Goal: Transaction & Acquisition: Book appointment/travel/reservation

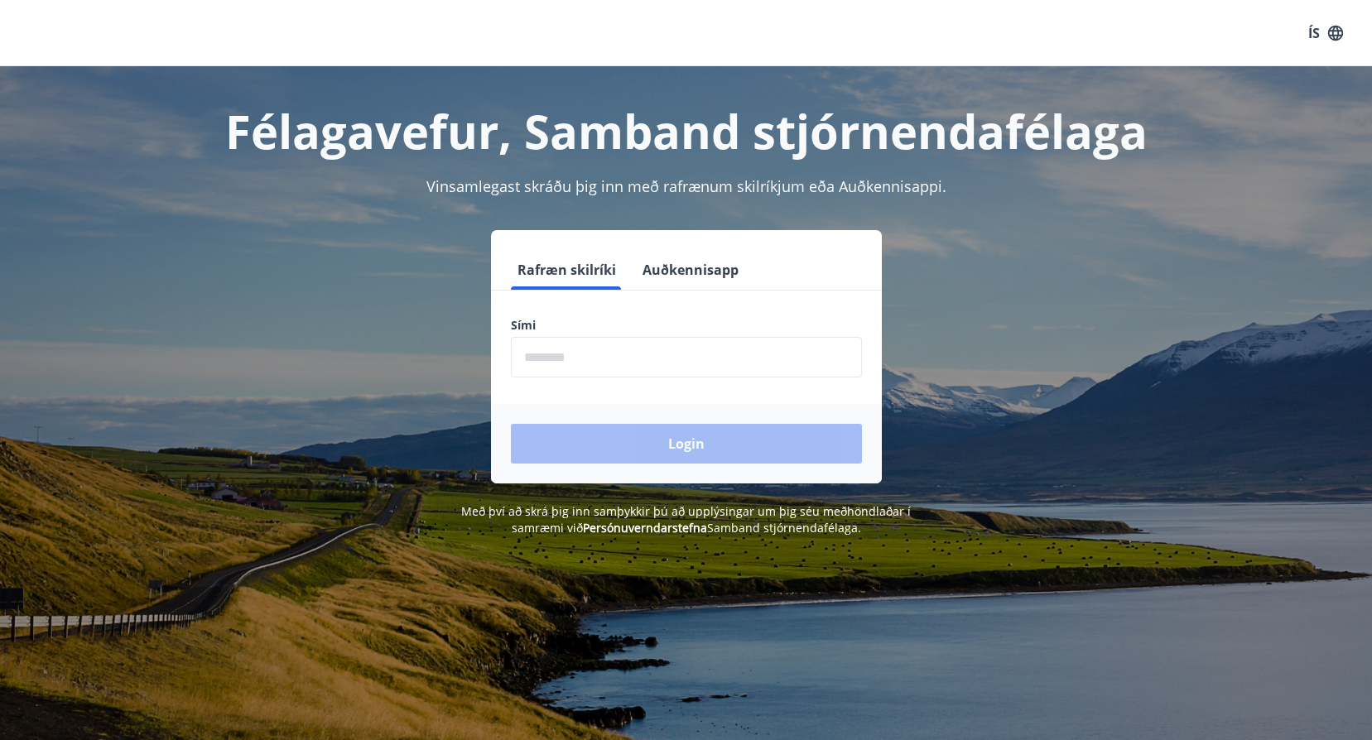
click at [526, 354] on input "phone" at bounding box center [686, 357] width 351 height 41
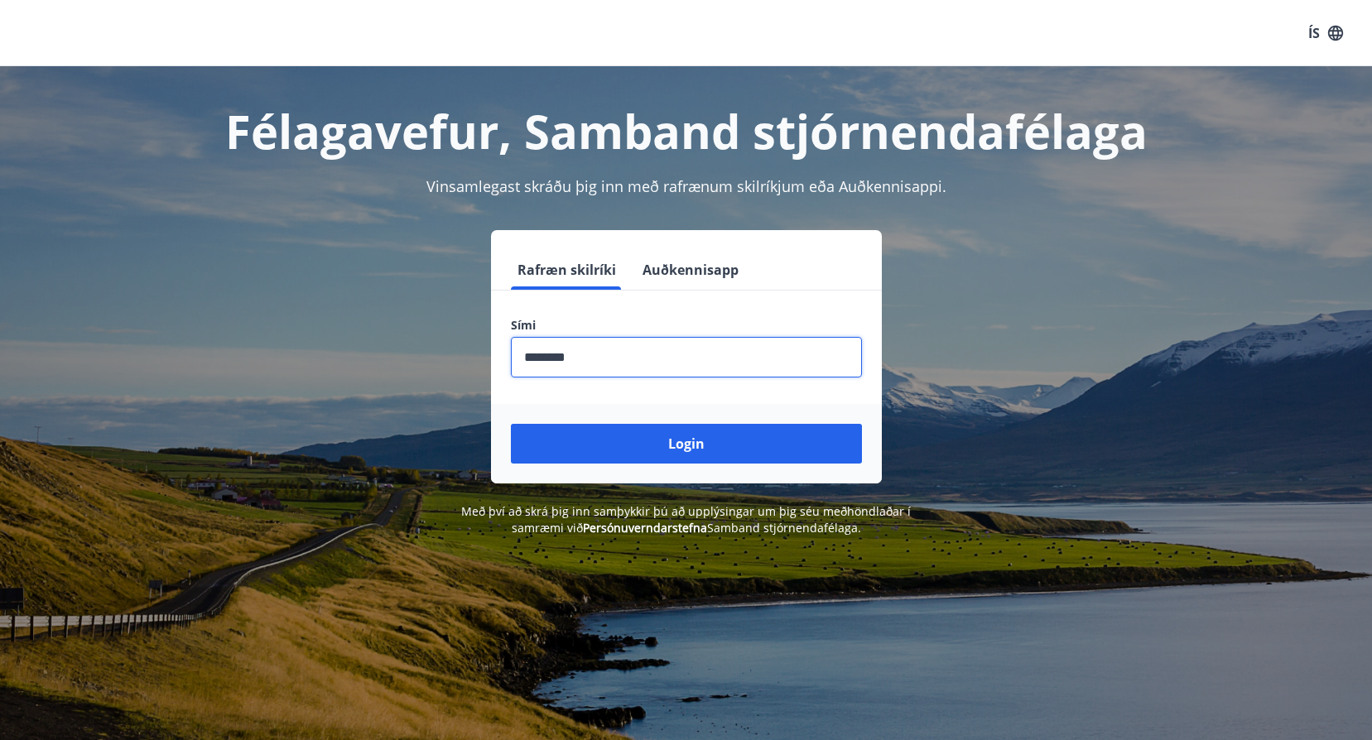
type input "********"
click at [681, 445] on button "Login" at bounding box center [686, 444] width 351 height 40
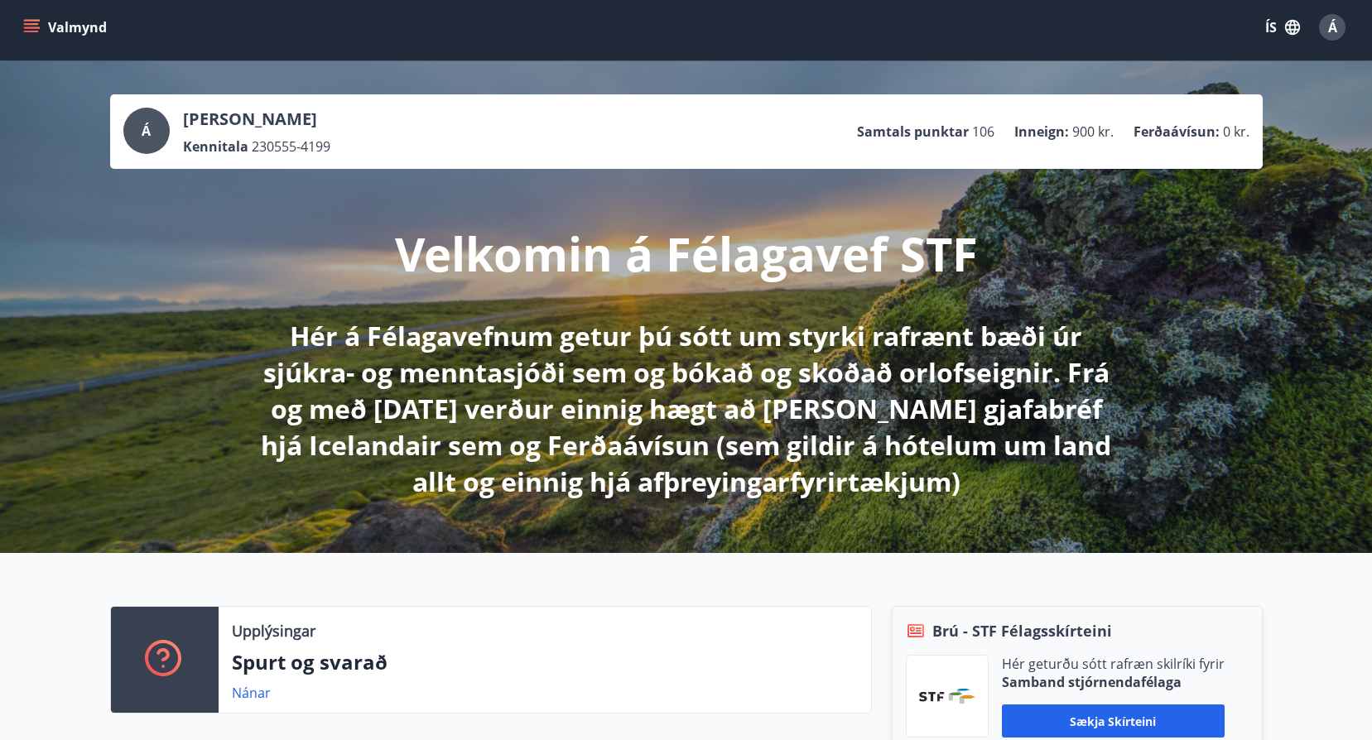
scroll to position [5, 0]
click at [31, 26] on icon "menu" at bounding box center [31, 28] width 17 height 17
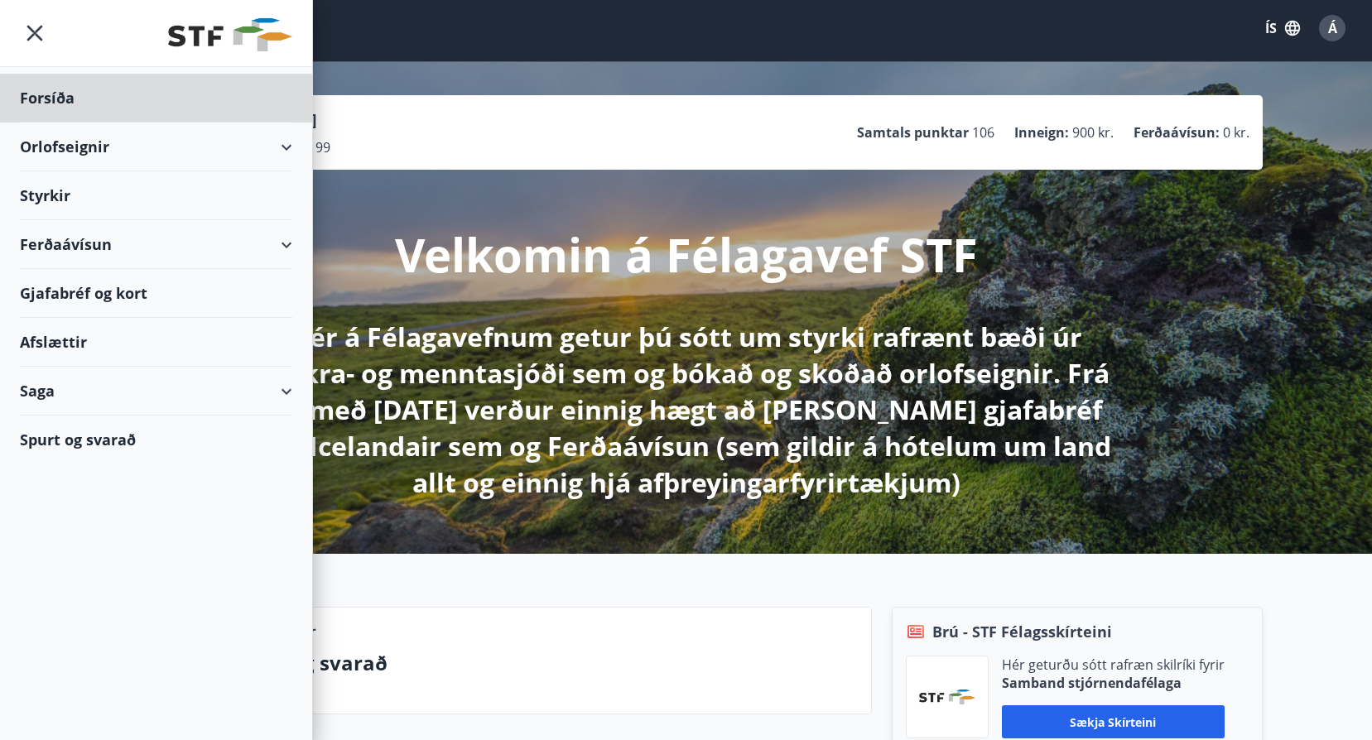
click at [37, 123] on div "Styrkir" at bounding box center [156, 98] width 272 height 49
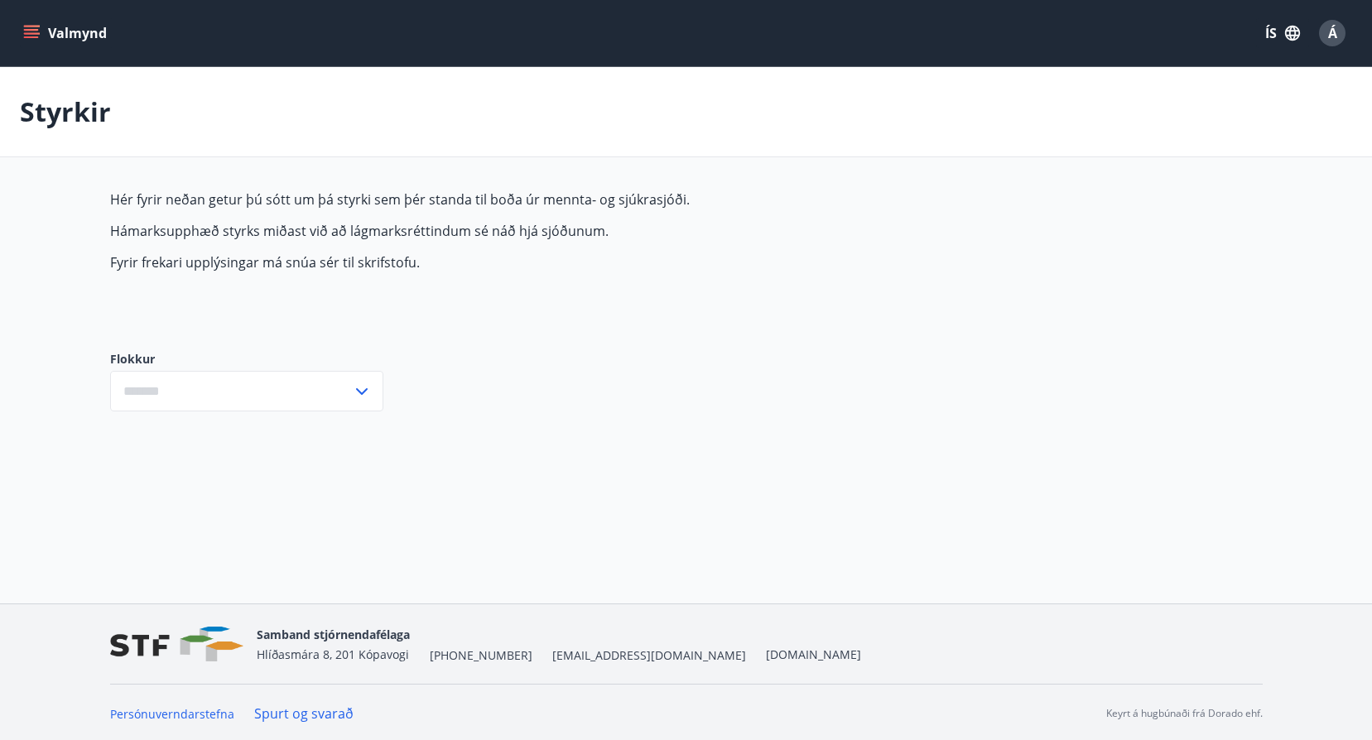
type input "***"
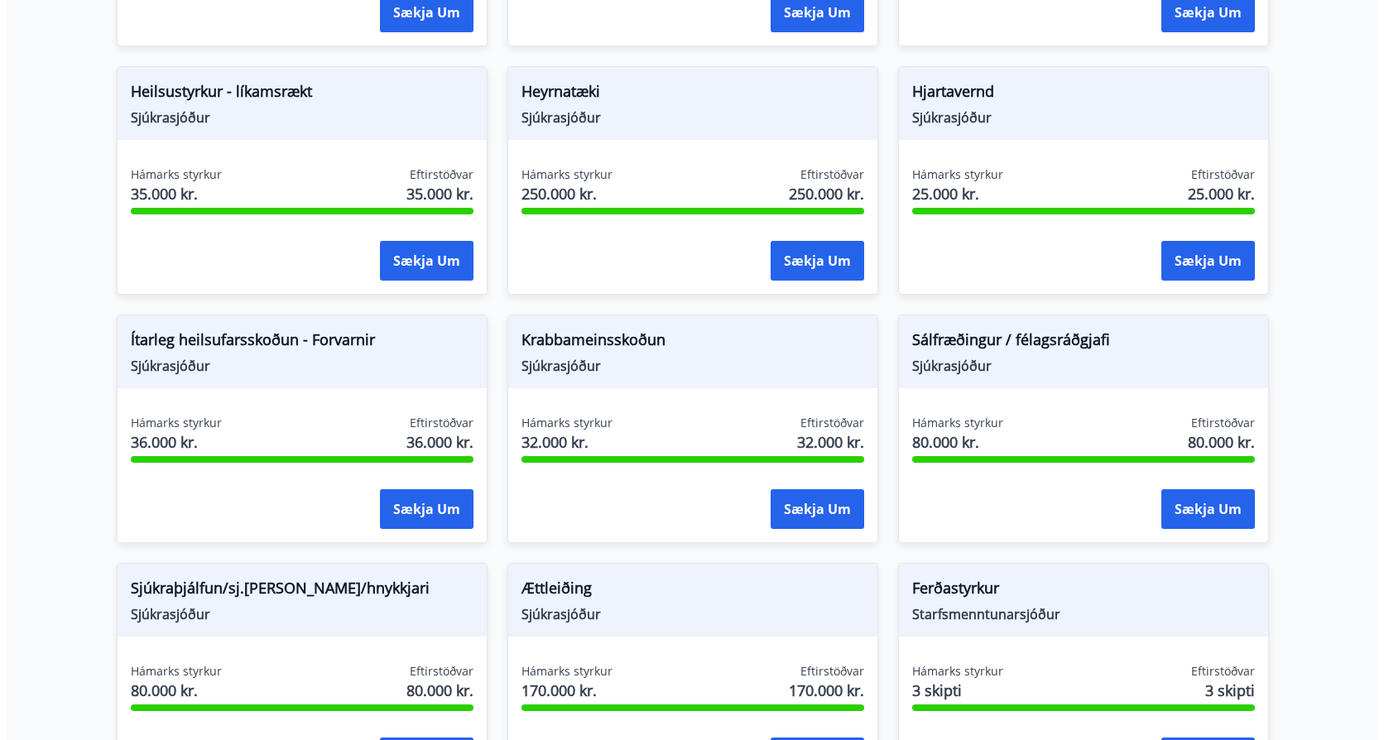
scroll to position [1078, 0]
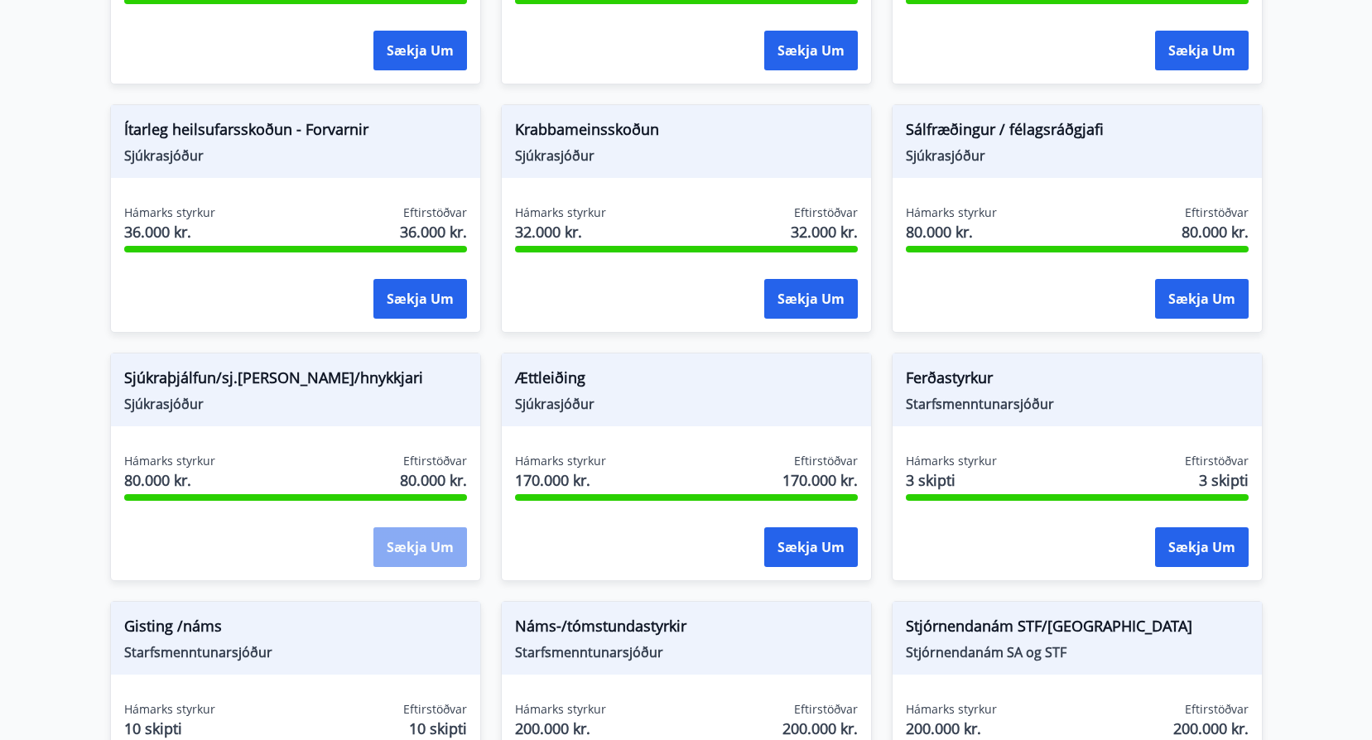
click at [421, 542] on button "Sækja um" at bounding box center [420, 547] width 94 height 40
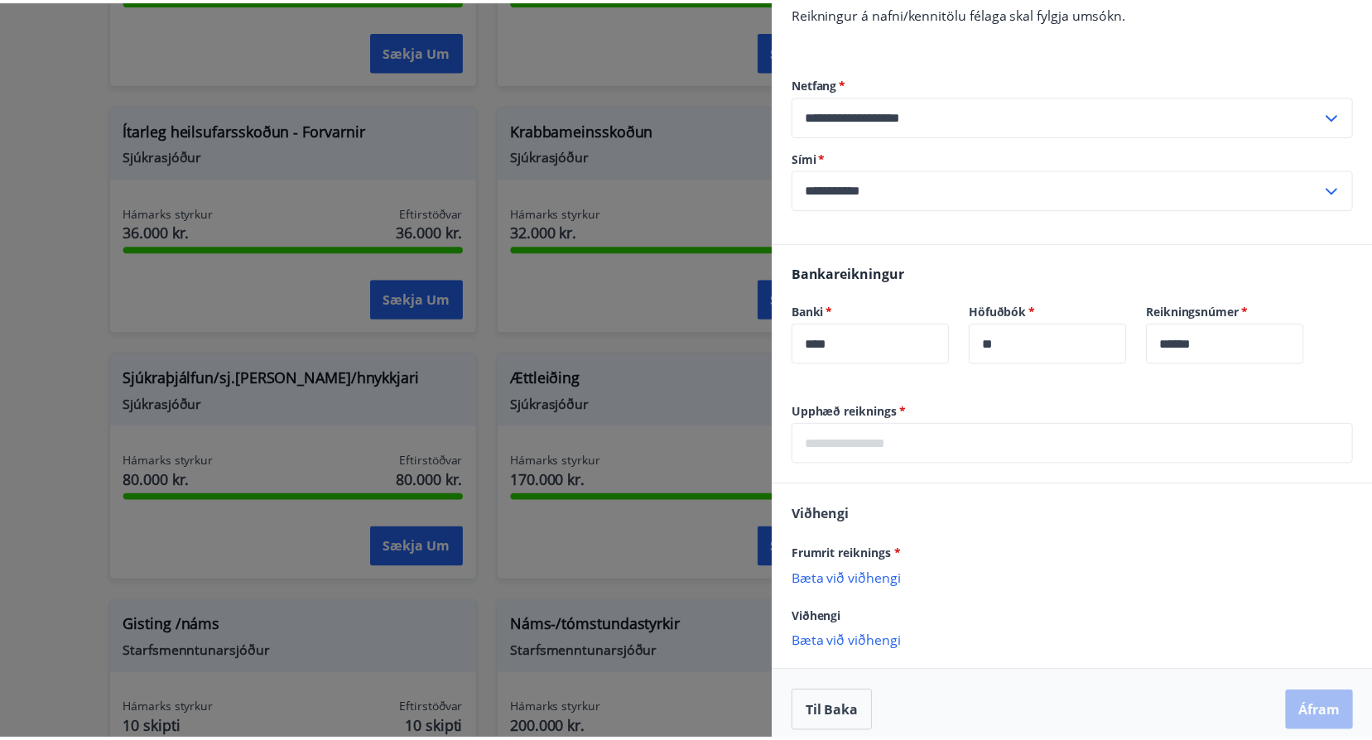
scroll to position [344, 0]
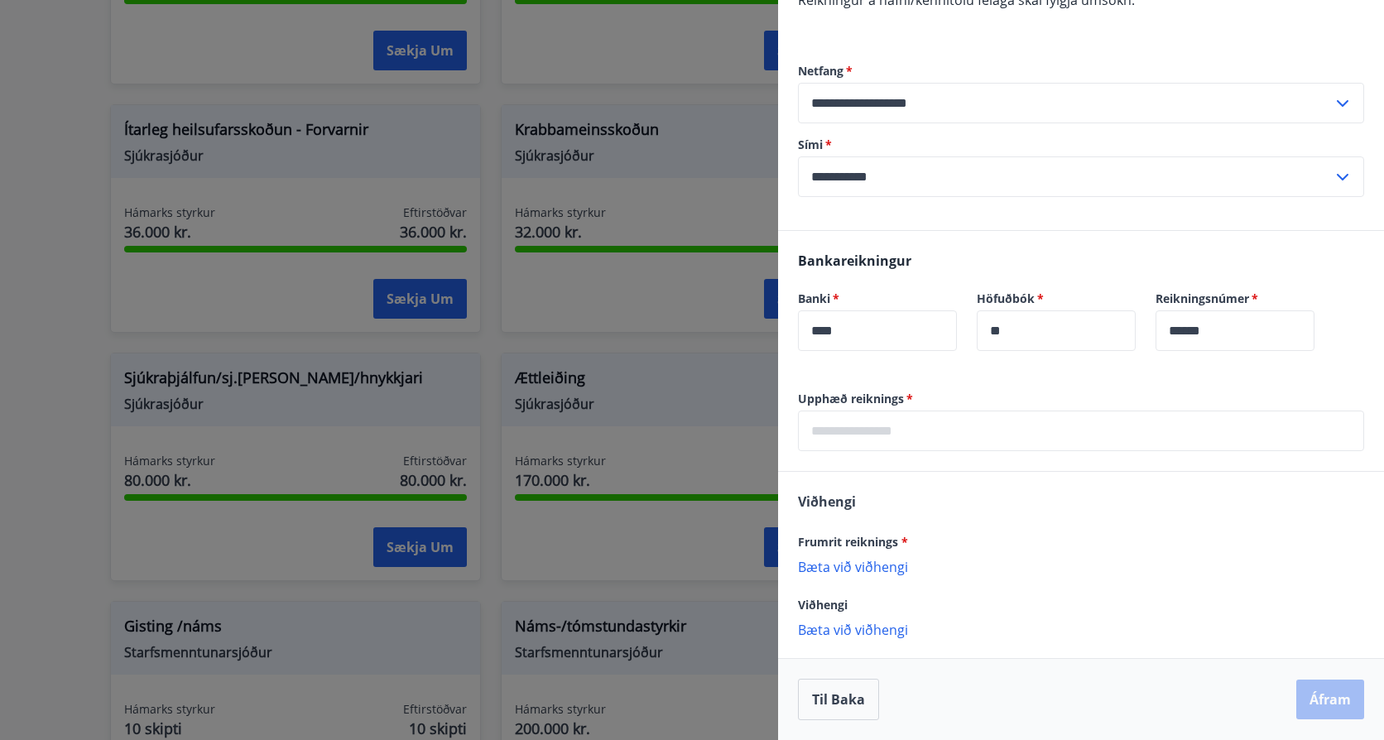
click at [288, 307] on div at bounding box center [692, 370] width 1384 height 740
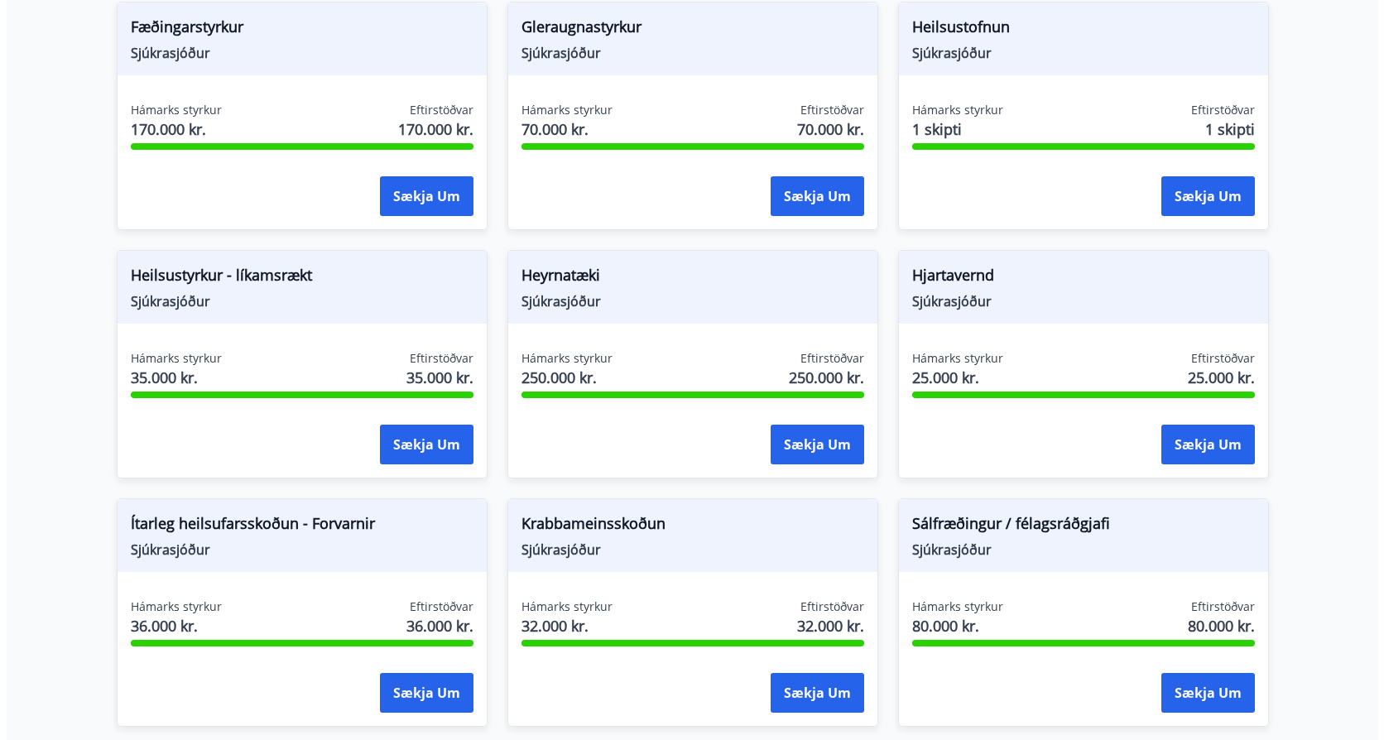
scroll to position [498, 0]
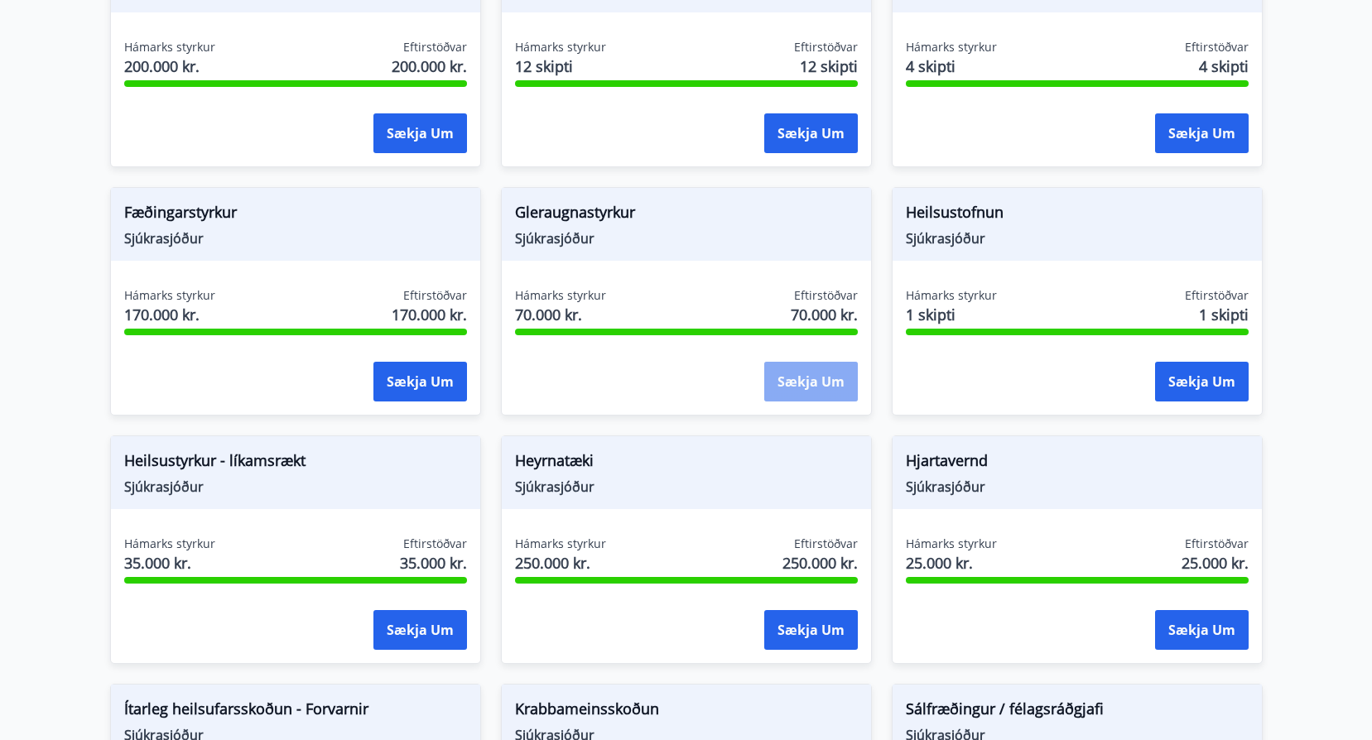
click at [811, 376] on button "Sækja um" at bounding box center [811, 382] width 94 height 40
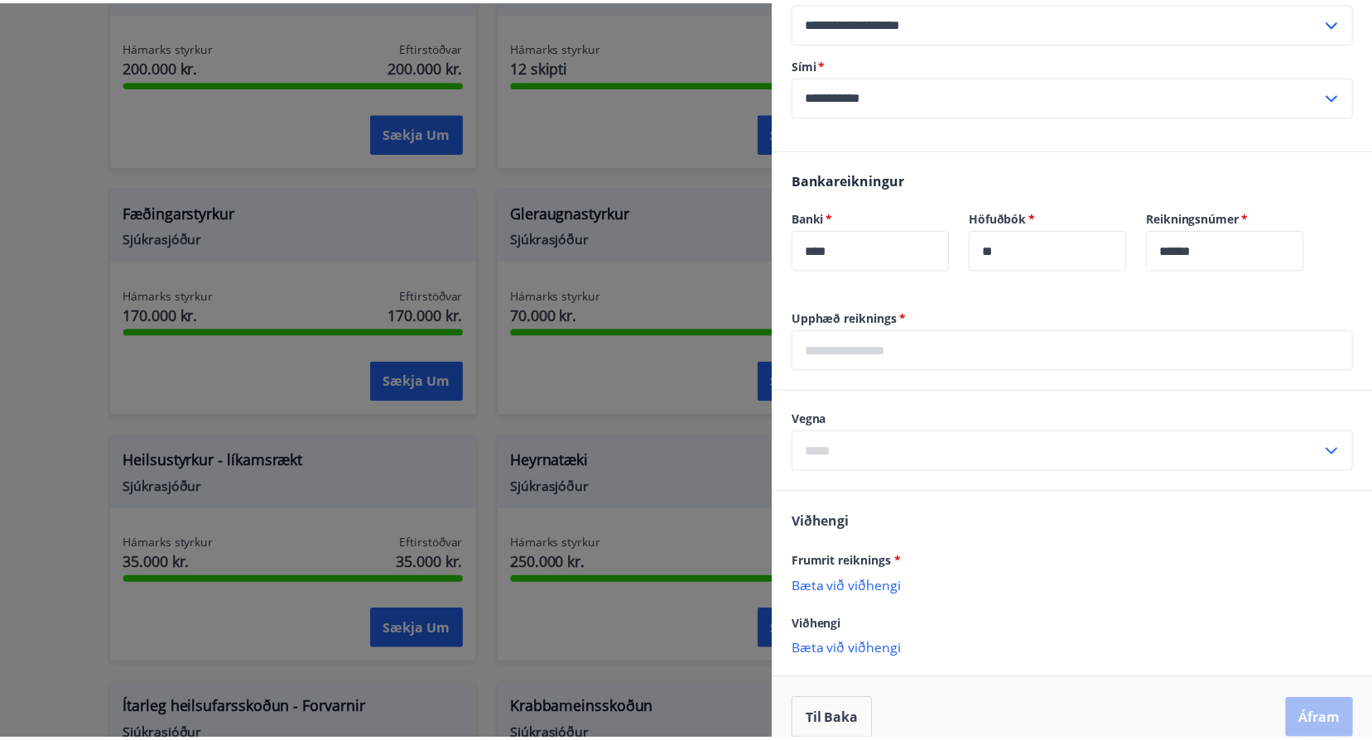
scroll to position [345, 0]
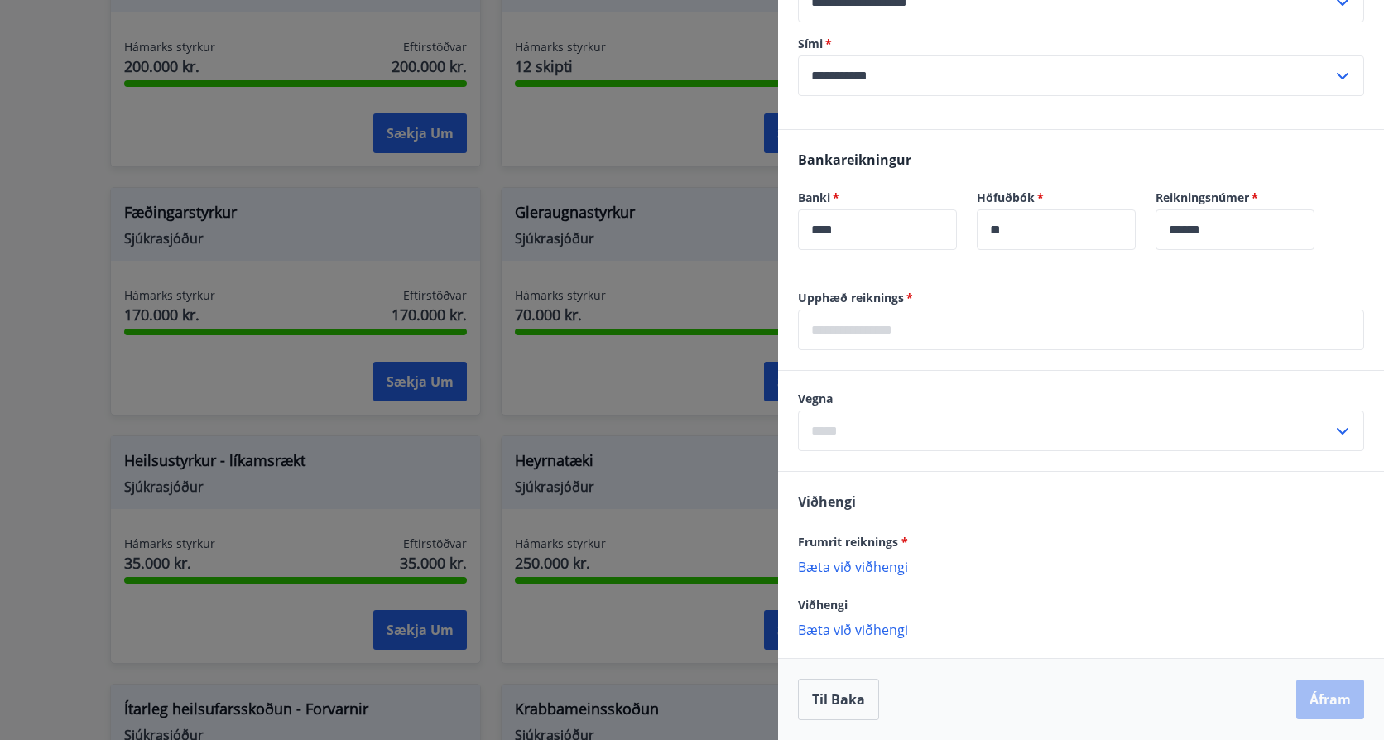
click at [73, 344] on div at bounding box center [692, 370] width 1384 height 740
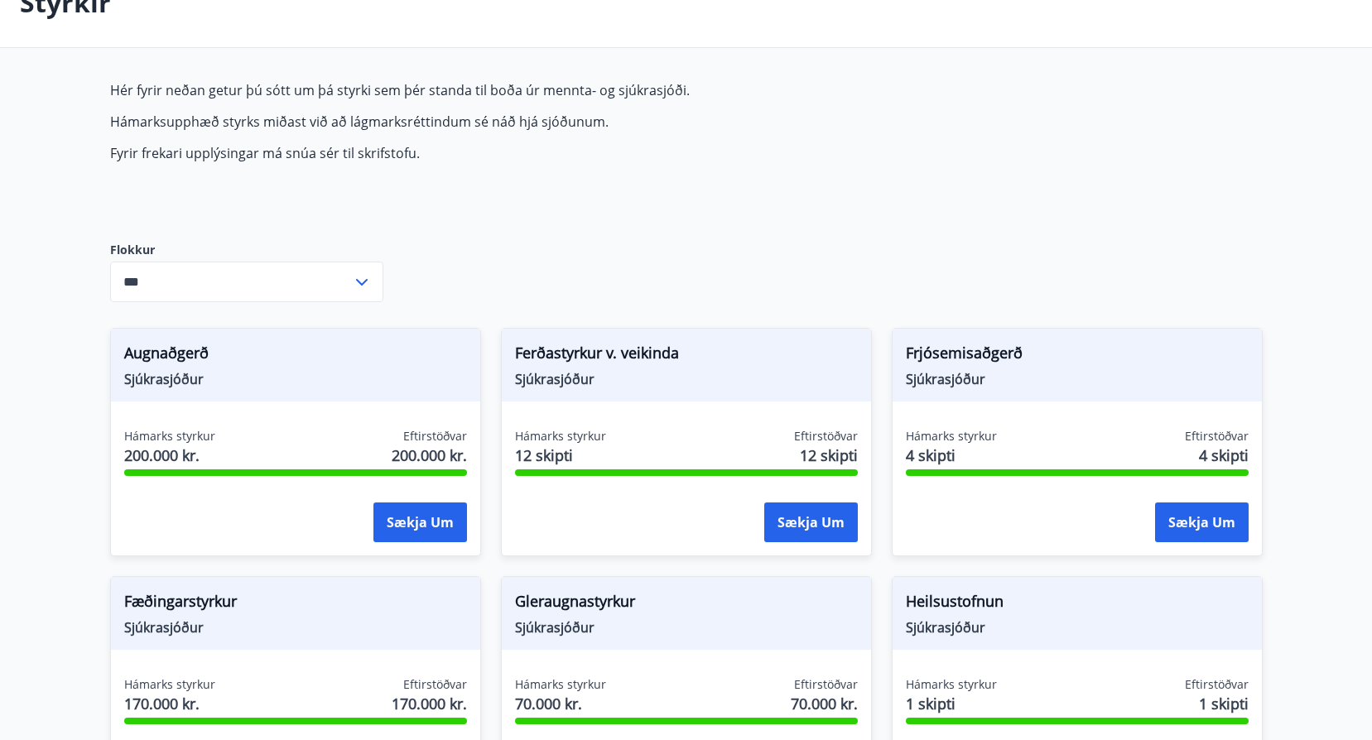
scroll to position [0, 0]
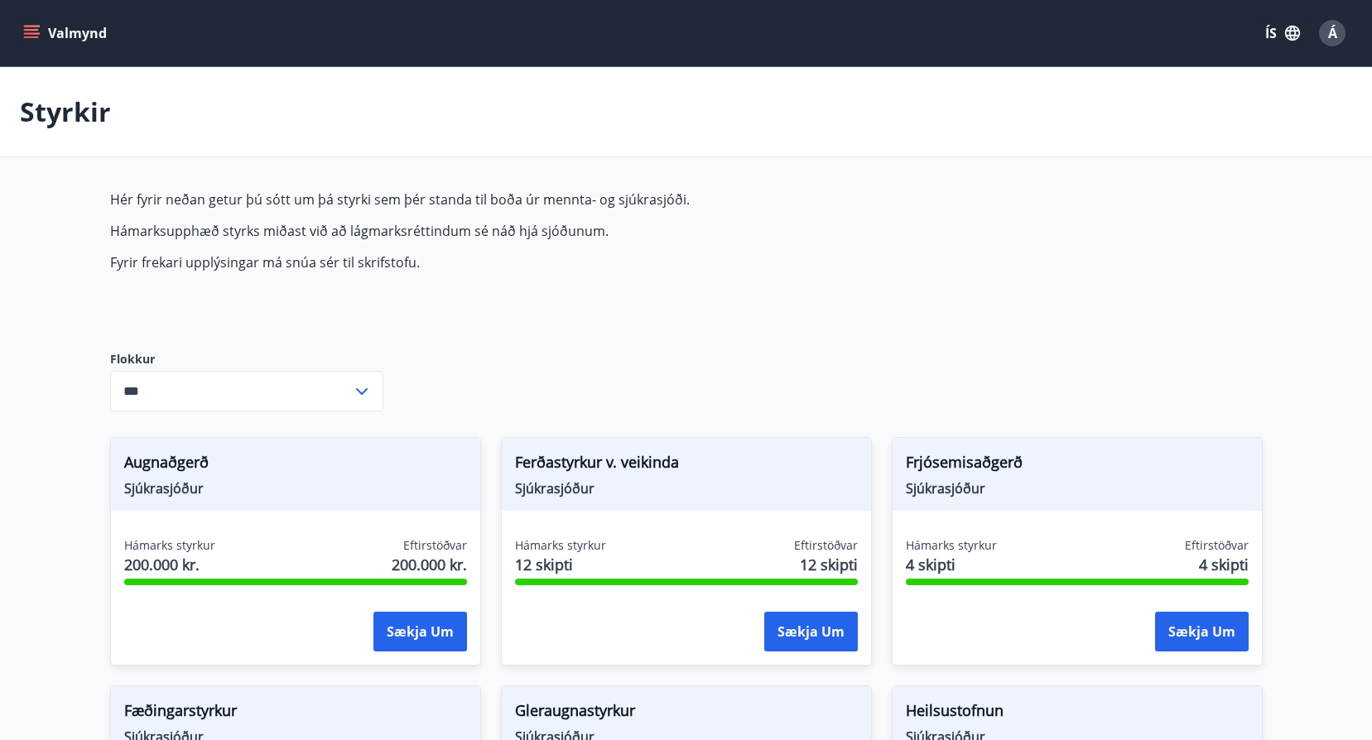
click at [31, 35] on icon "menu" at bounding box center [31, 33] width 17 height 17
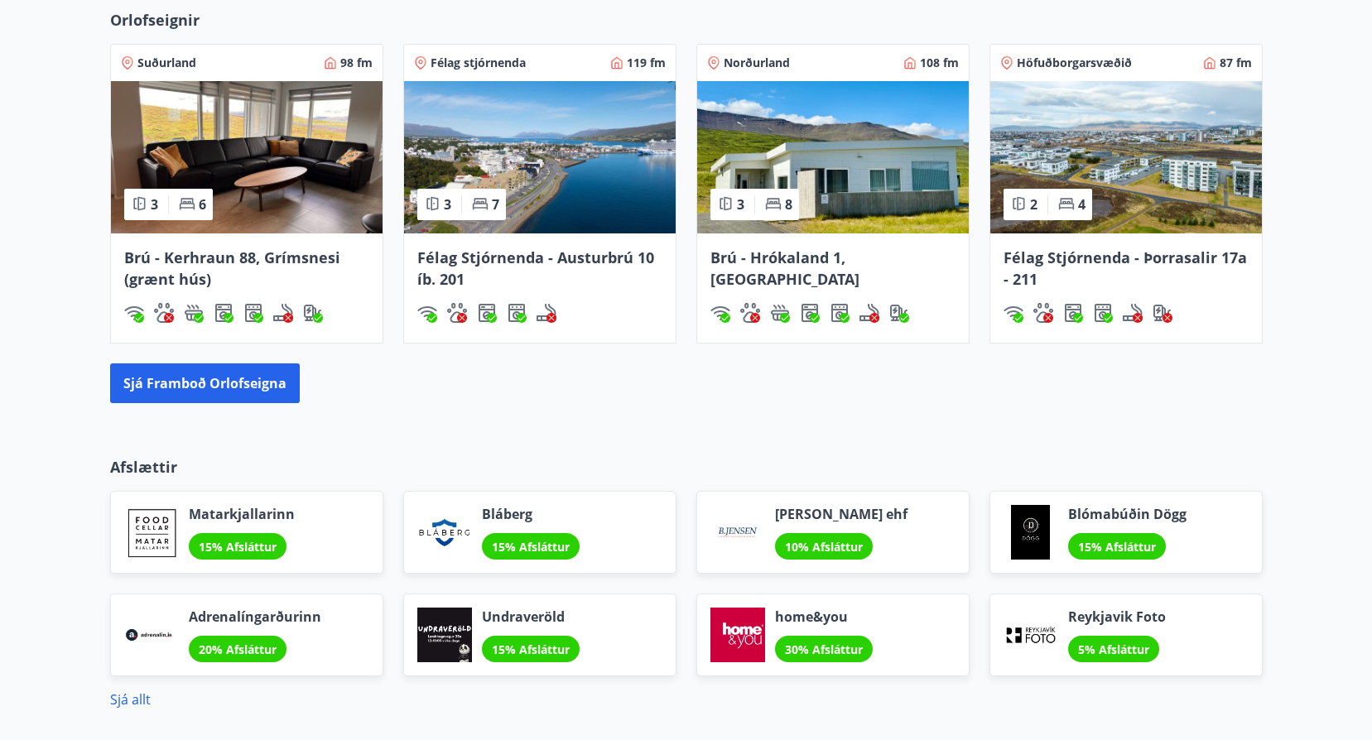
scroll to position [1164, 0]
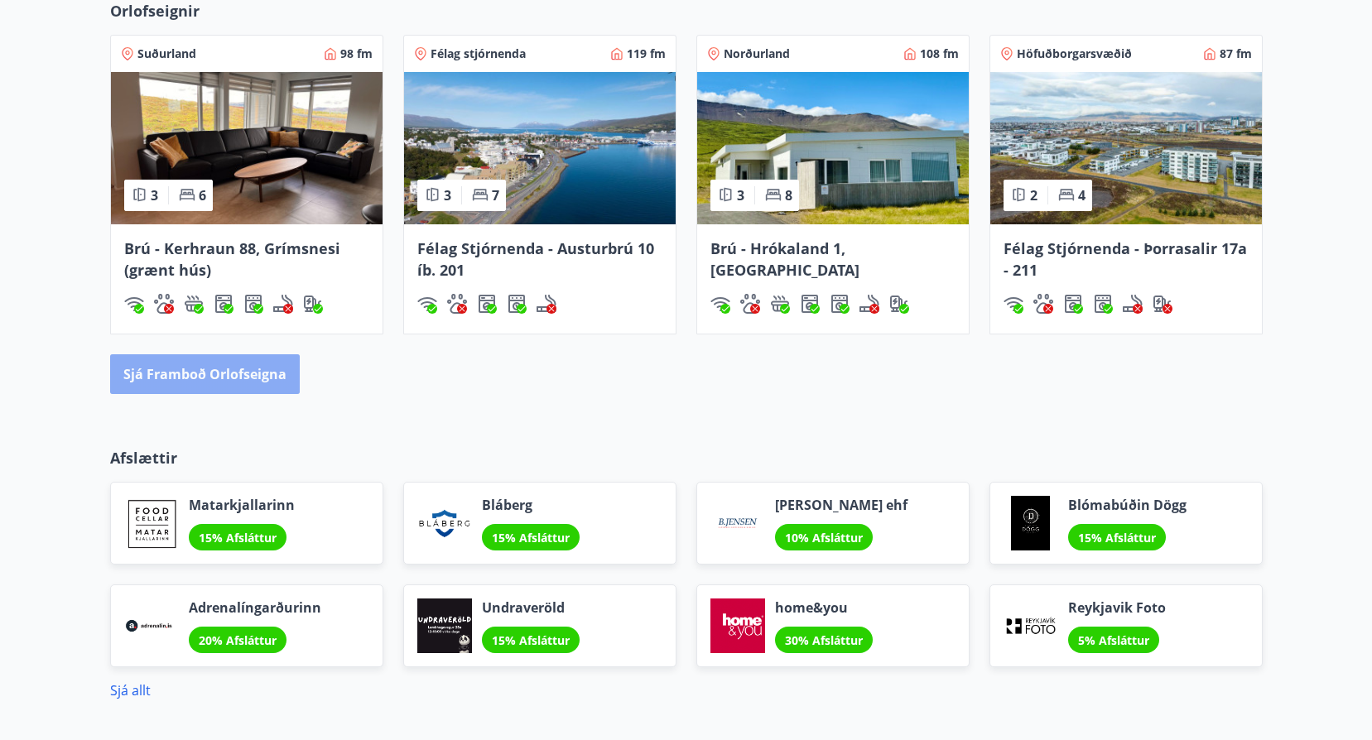
click at [262, 373] on button "Sjá framboð orlofseigna" at bounding box center [205, 374] width 190 height 40
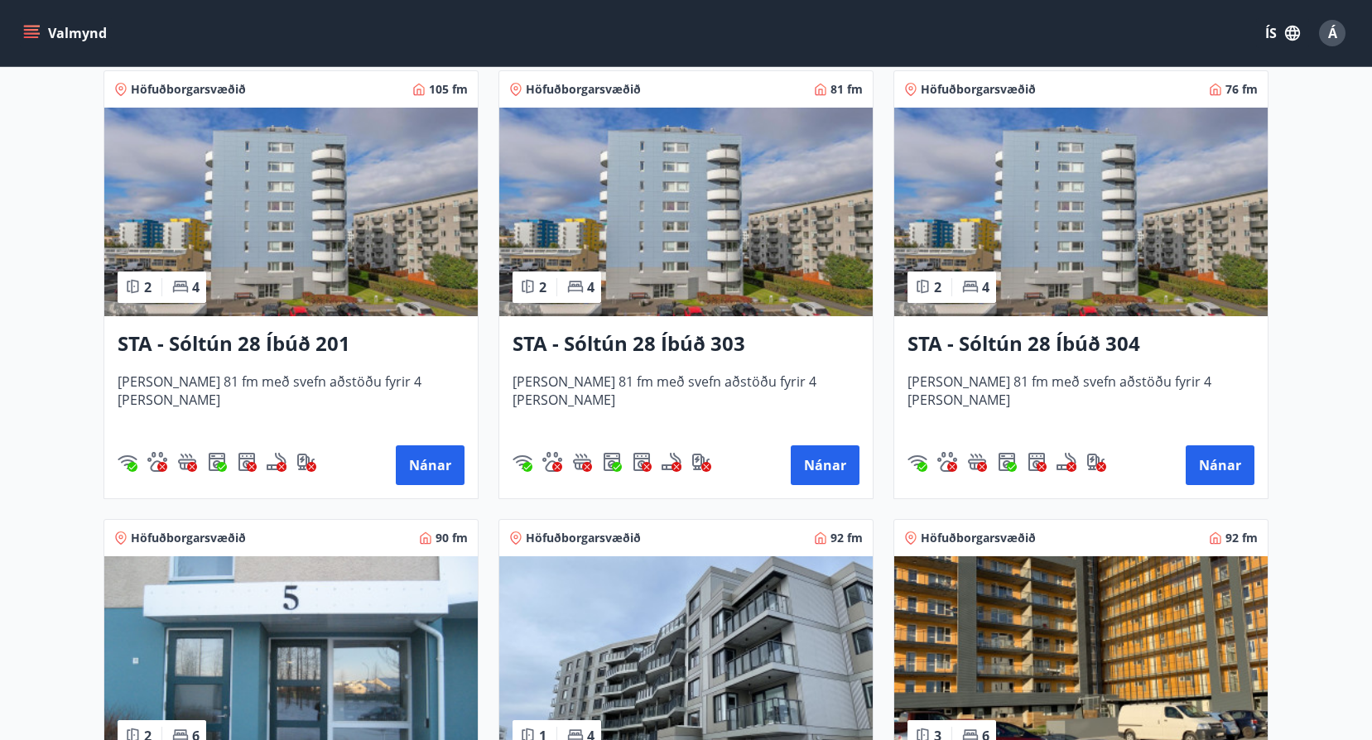
scroll to position [1076, 0]
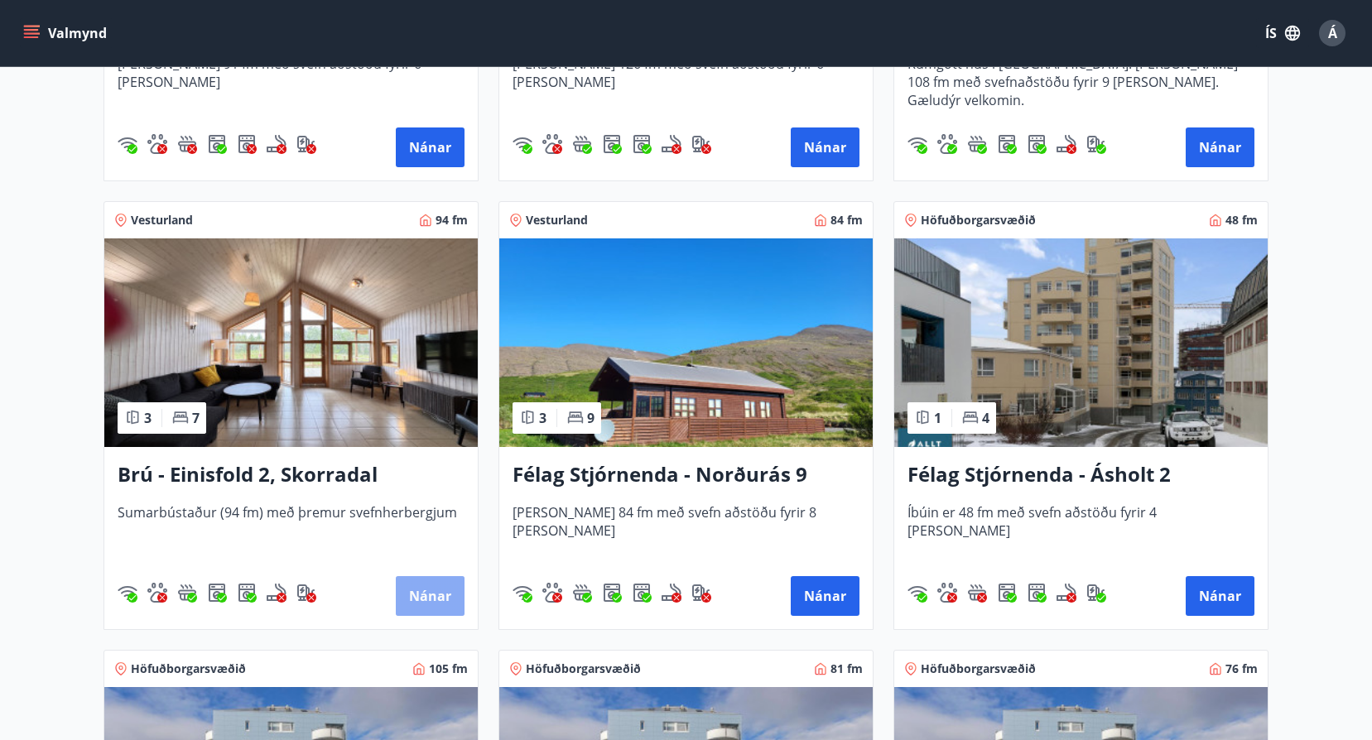
click at [418, 591] on button "Nánar" at bounding box center [430, 596] width 69 height 40
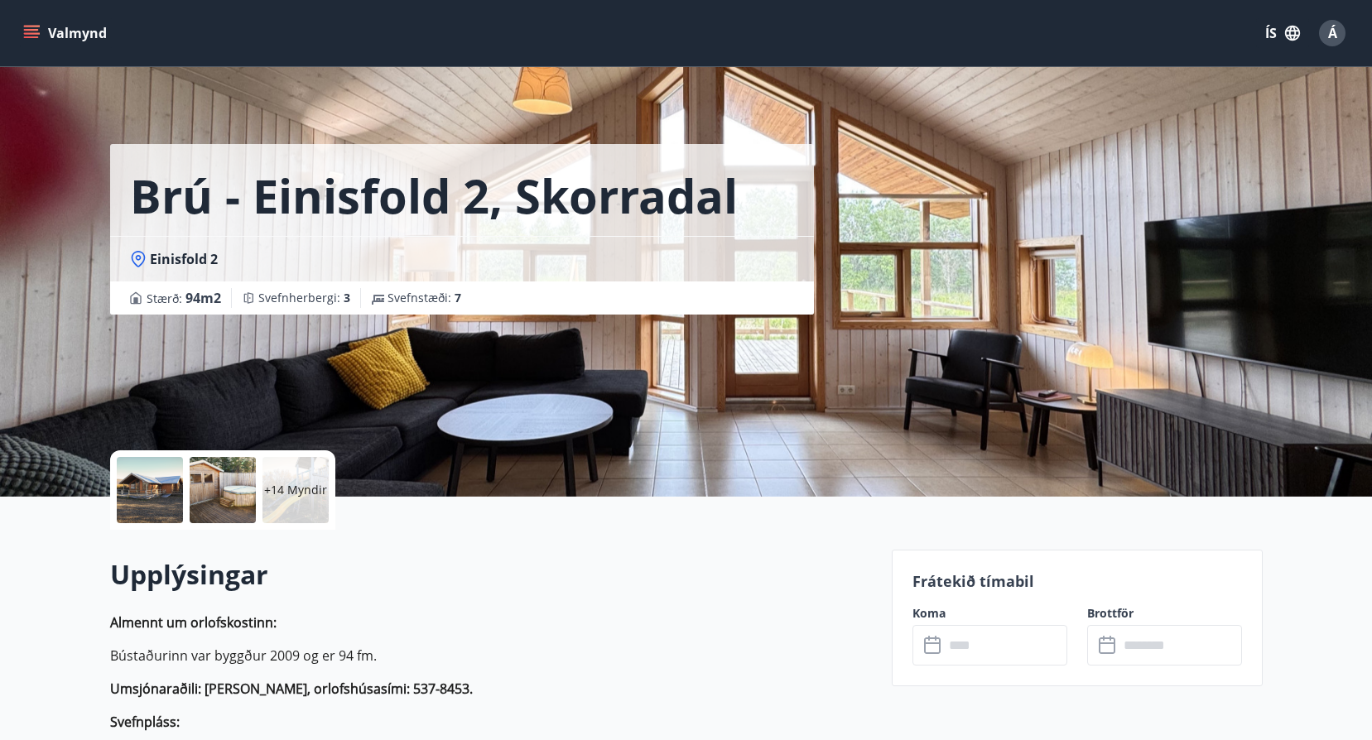
click at [153, 488] on div at bounding box center [150, 490] width 66 height 66
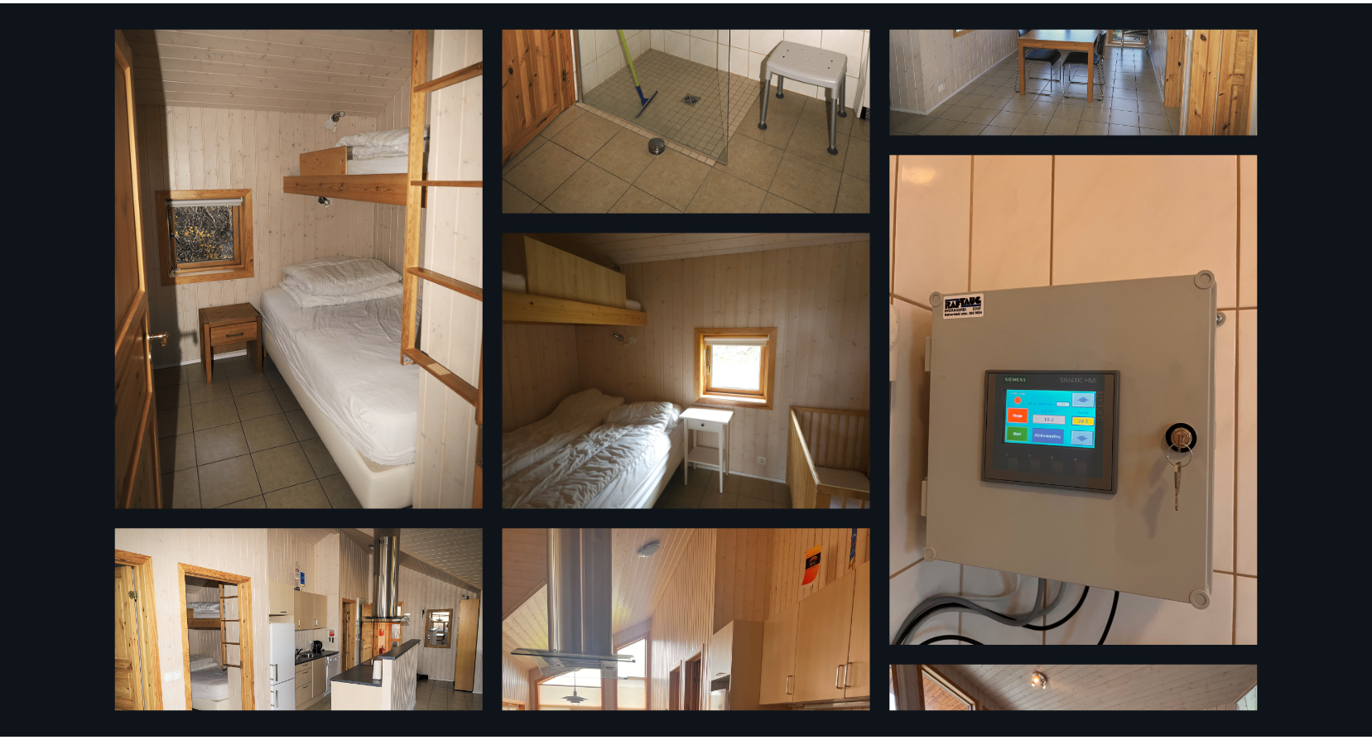
scroll to position [559, 0]
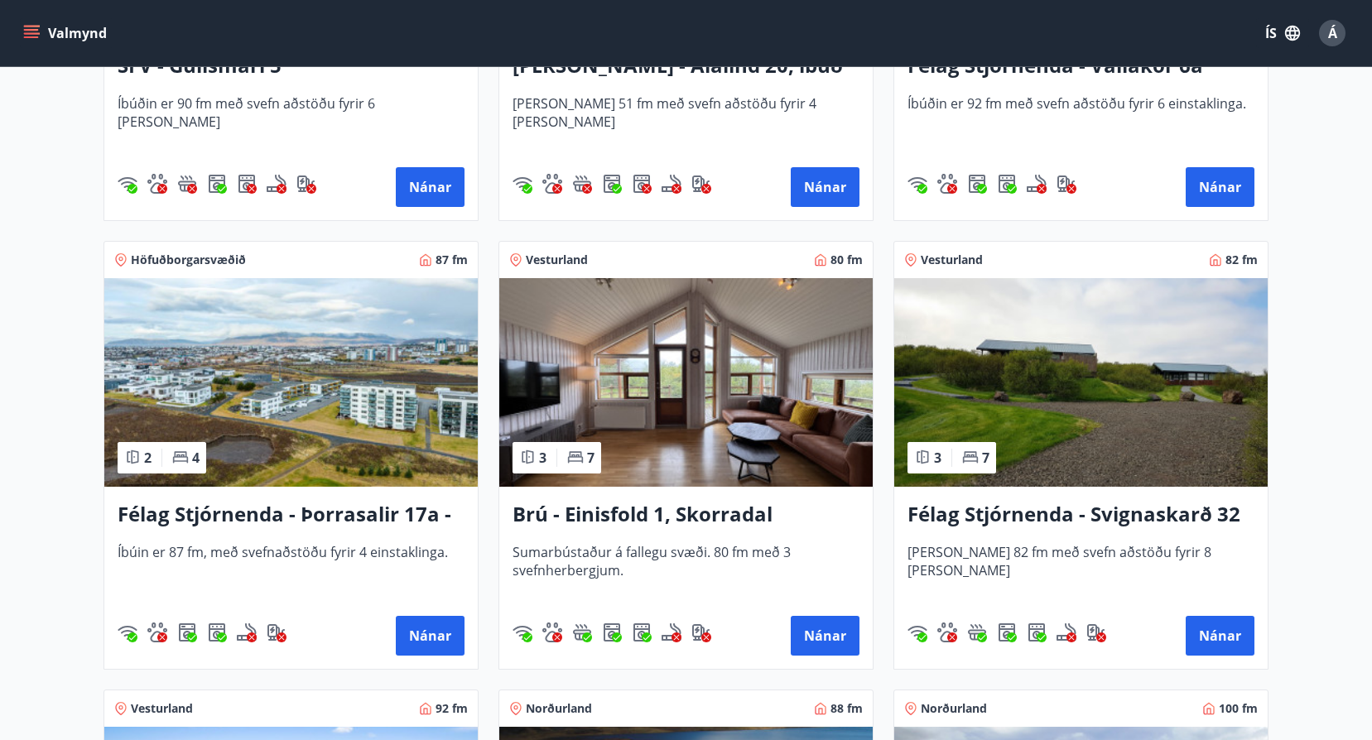
scroll to position [2401, 0]
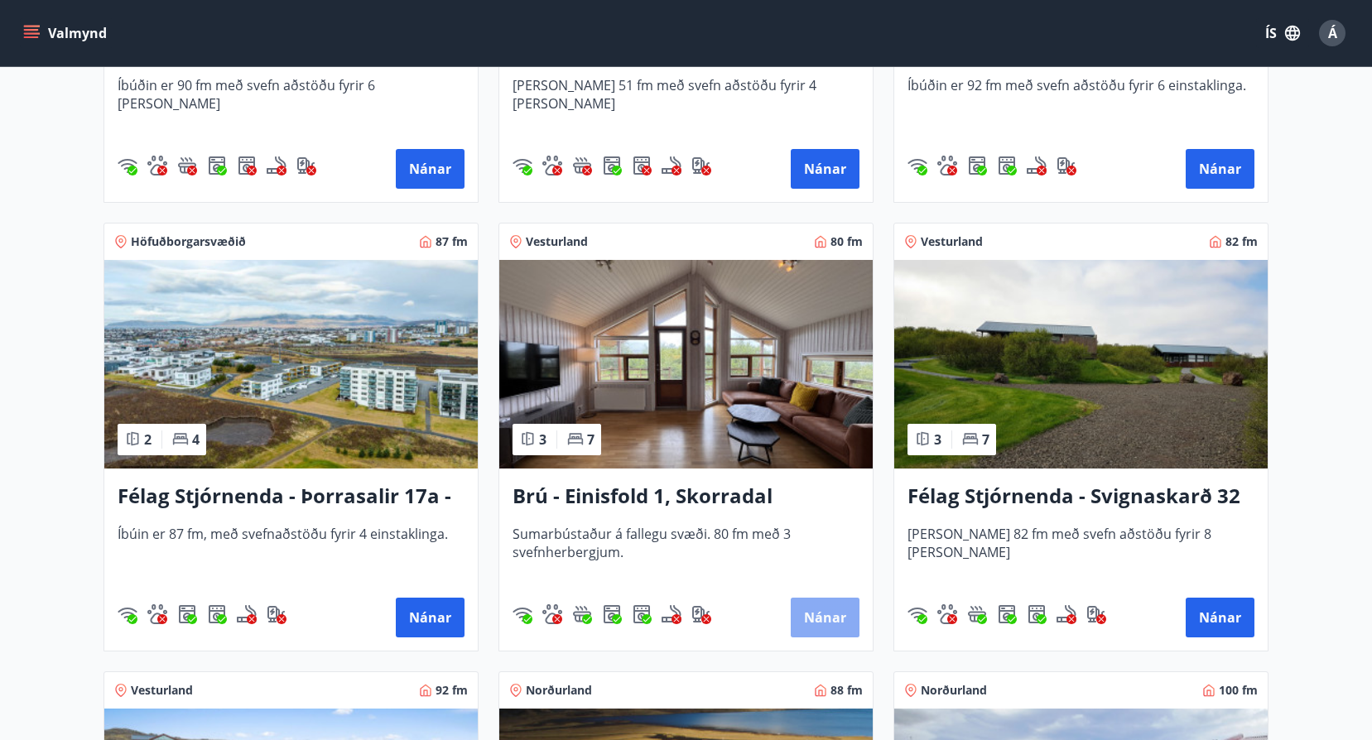
click at [814, 617] on button "Nánar" at bounding box center [825, 618] width 69 height 40
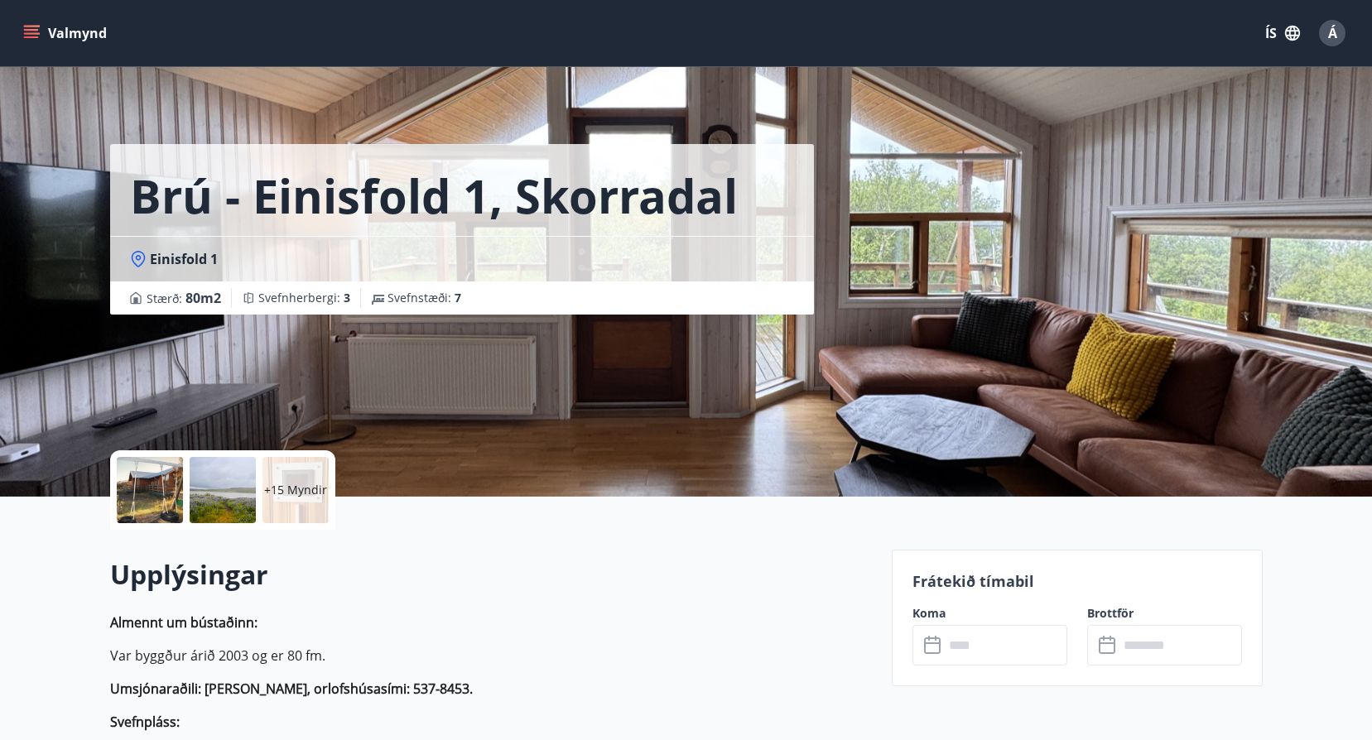
click at [152, 498] on div at bounding box center [150, 490] width 66 height 66
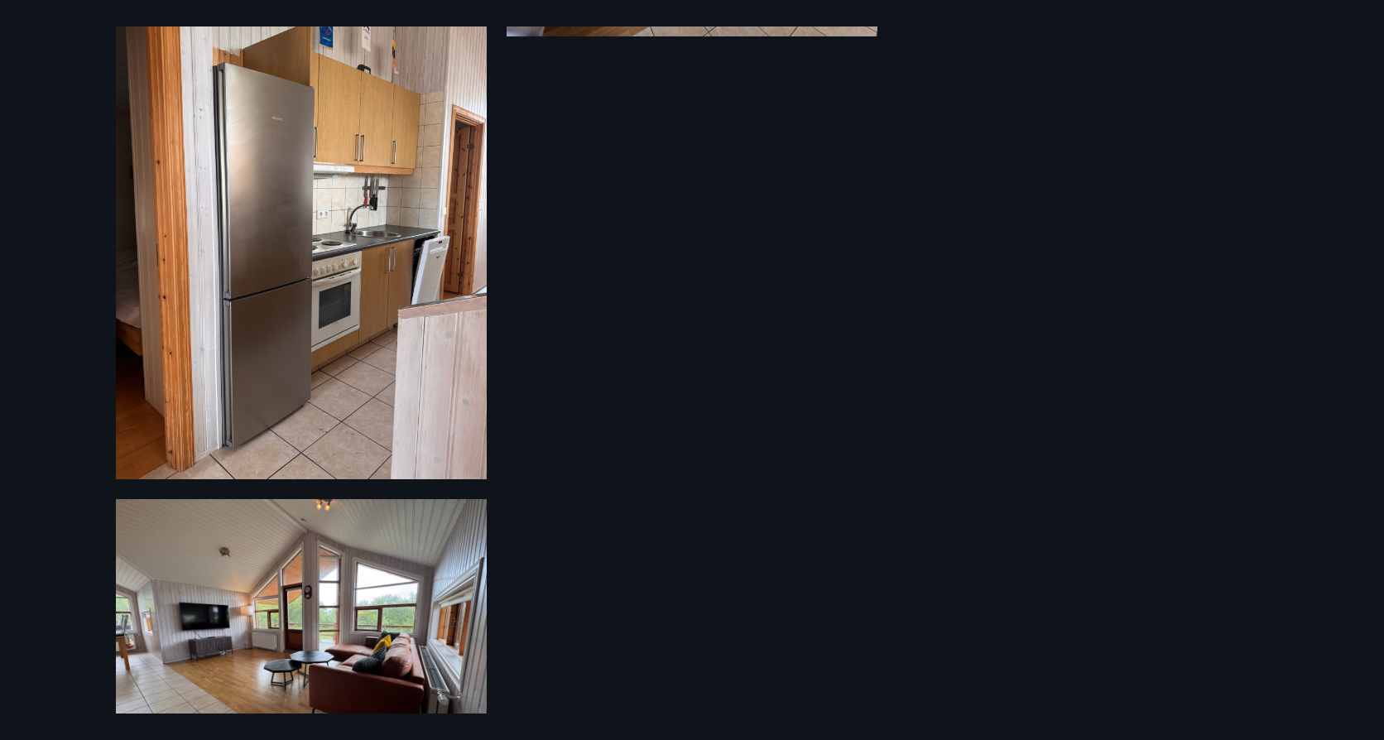
scroll to position [2563, 0]
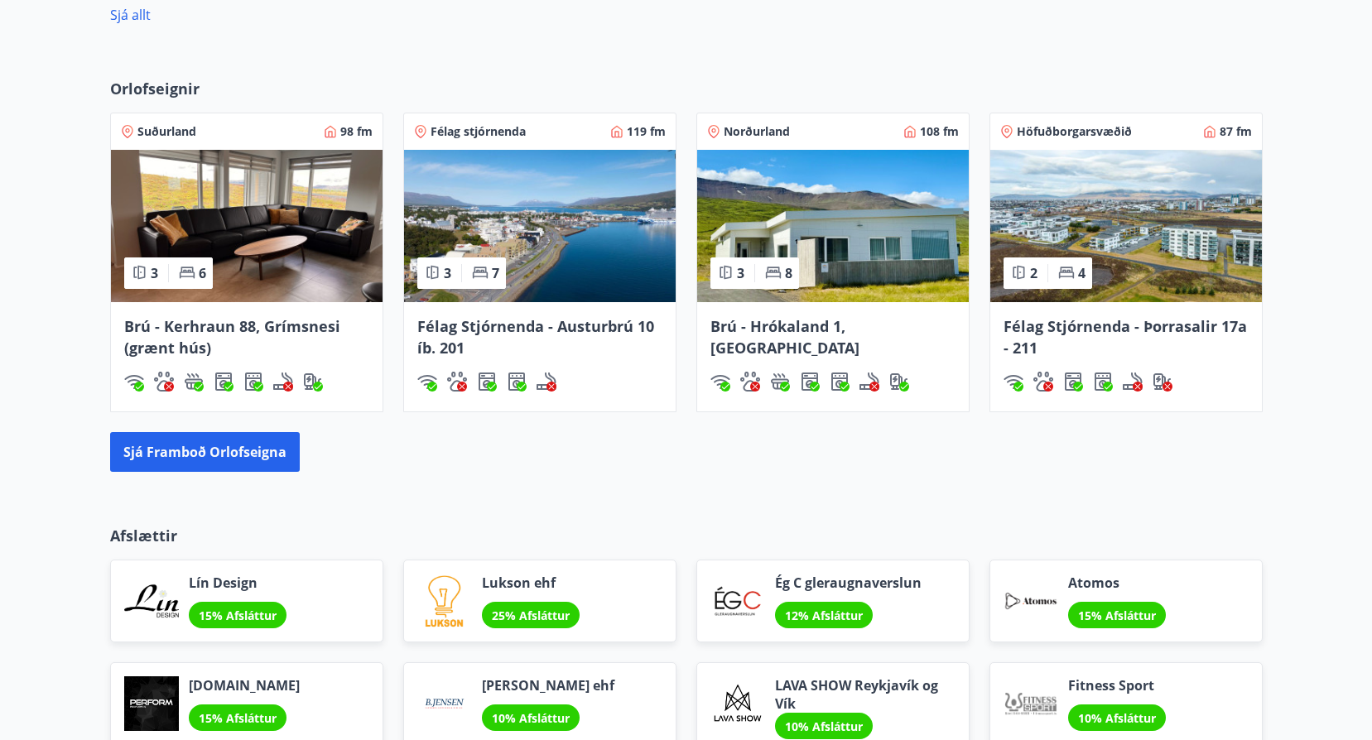
scroll to position [1325, 0]
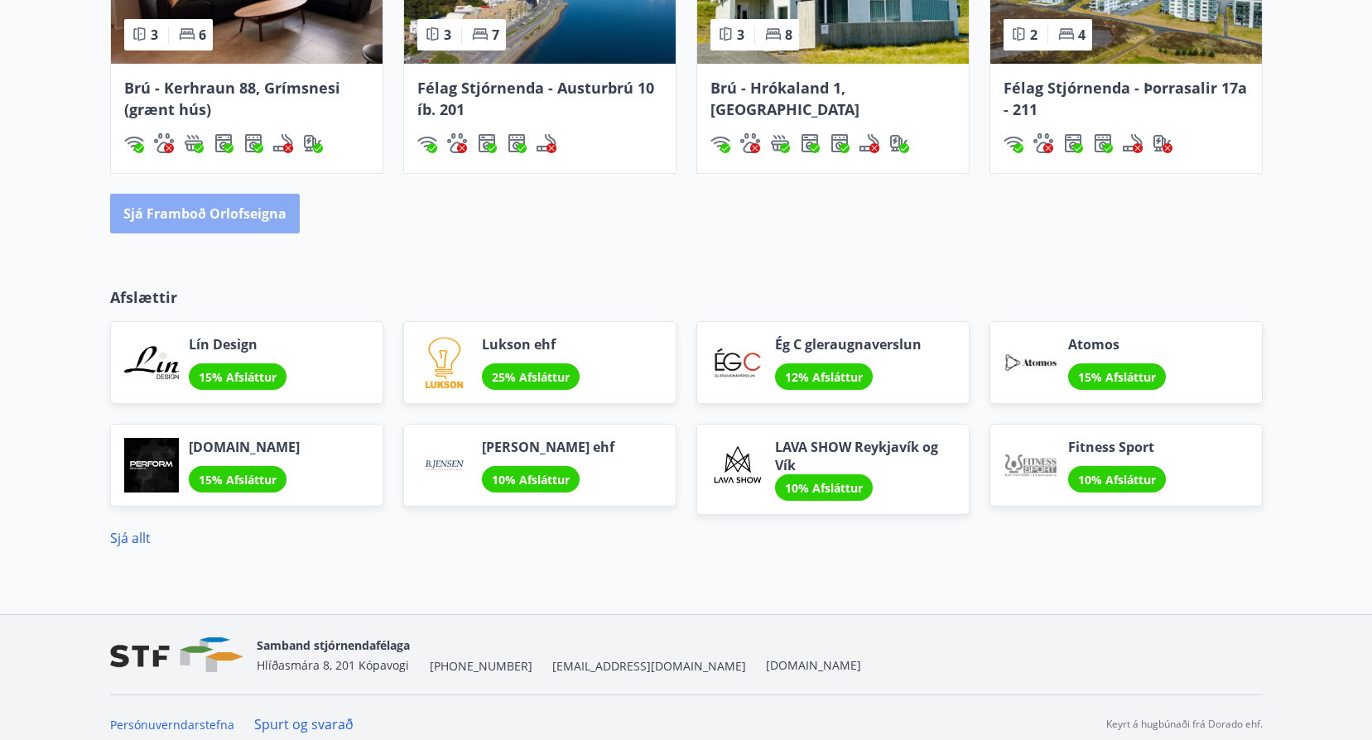
click at [241, 205] on button "Sjá framboð orlofseigna" at bounding box center [205, 214] width 190 height 40
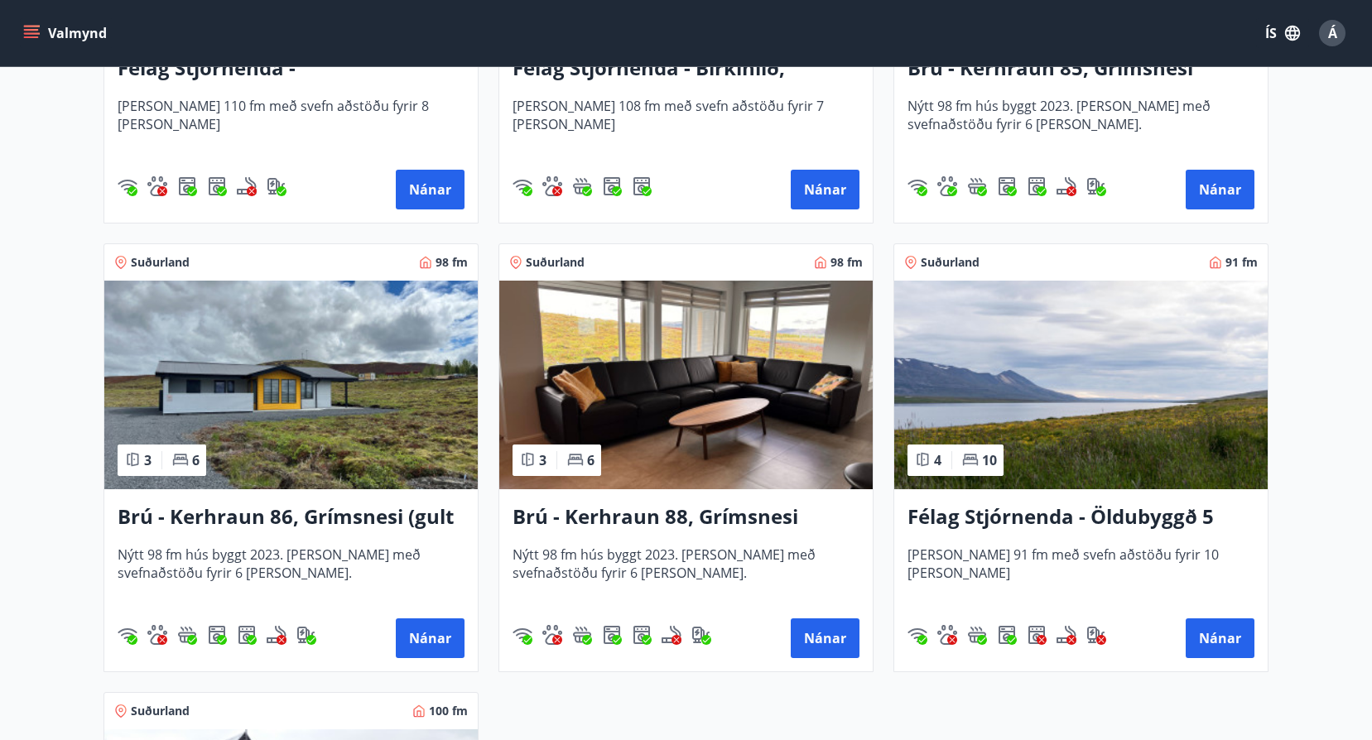
scroll to position [3726, 0]
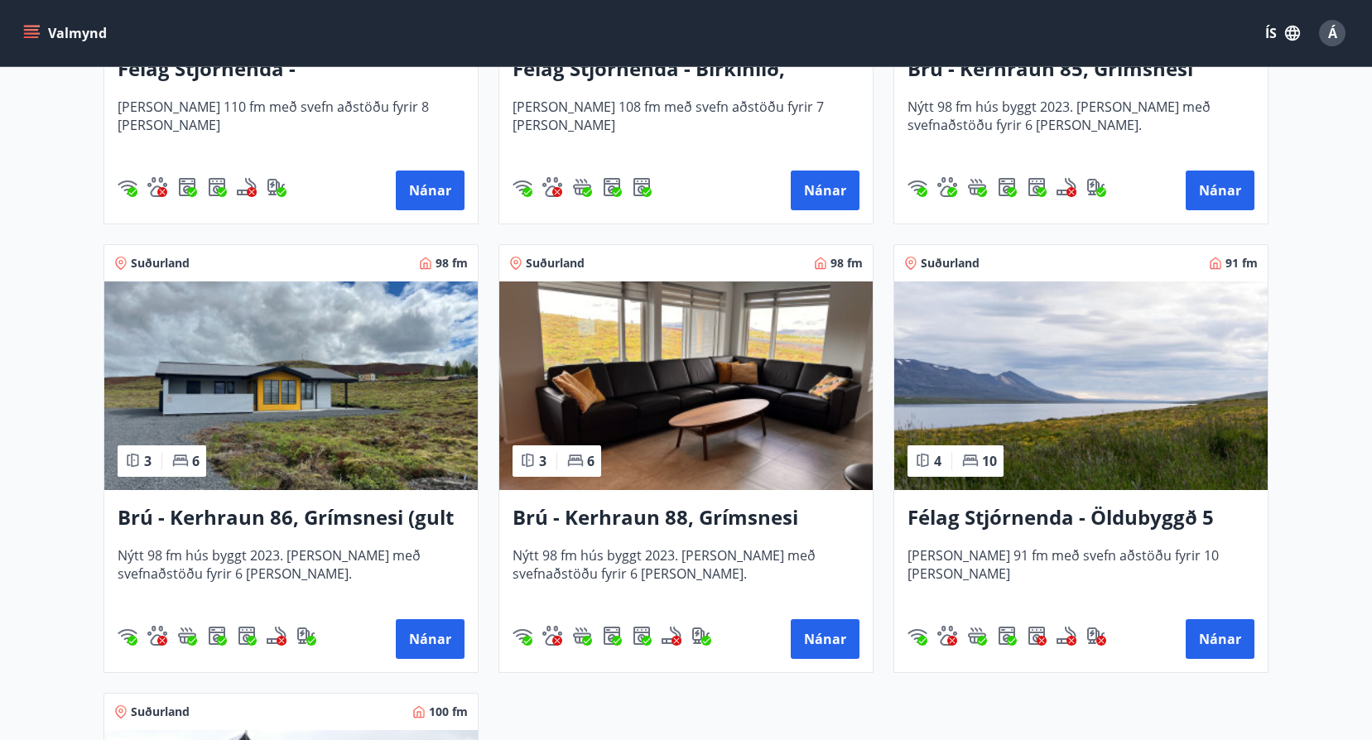
click at [291, 421] on img at bounding box center [290, 386] width 373 height 209
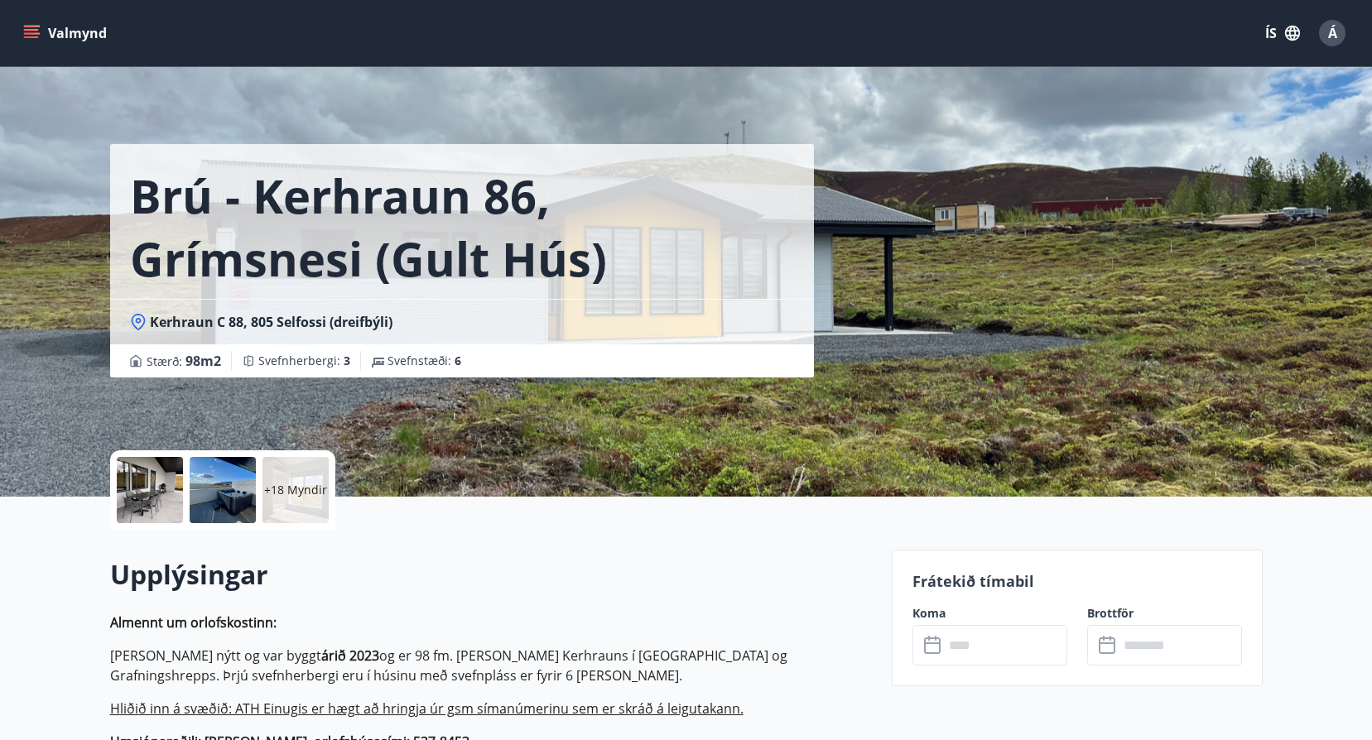
click at [137, 493] on div at bounding box center [150, 490] width 66 height 66
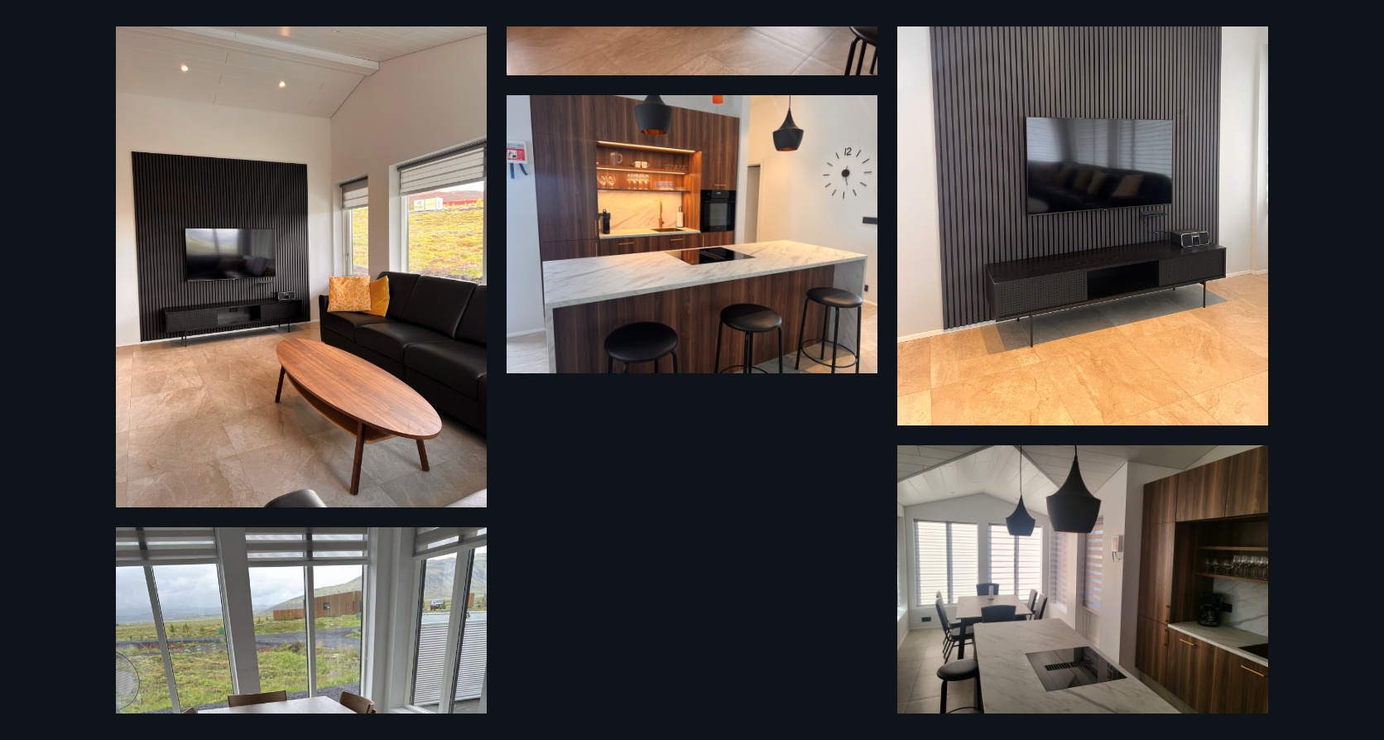
scroll to position [3045, 0]
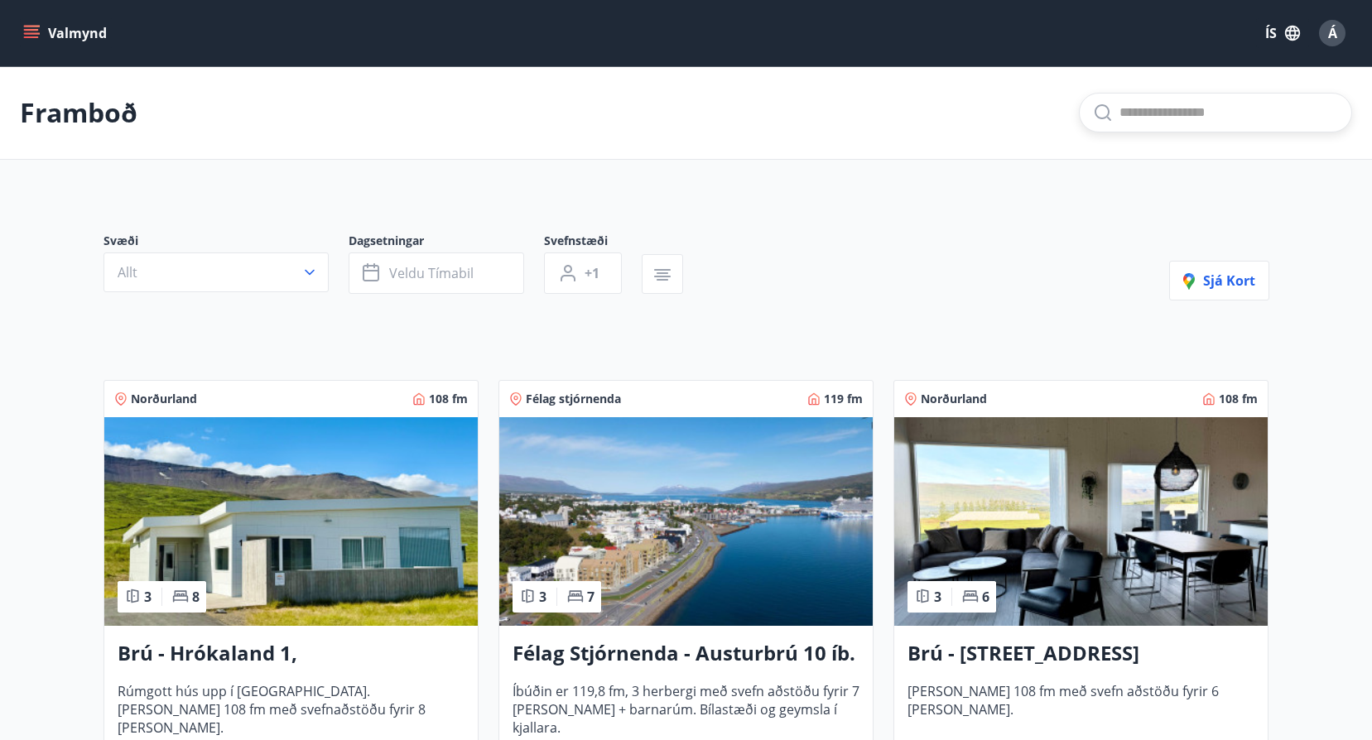
click at [1161, 110] on input "text" at bounding box center [1228, 112] width 219 height 26
click at [1331, 33] on span "Á" at bounding box center [1332, 33] width 9 height 18
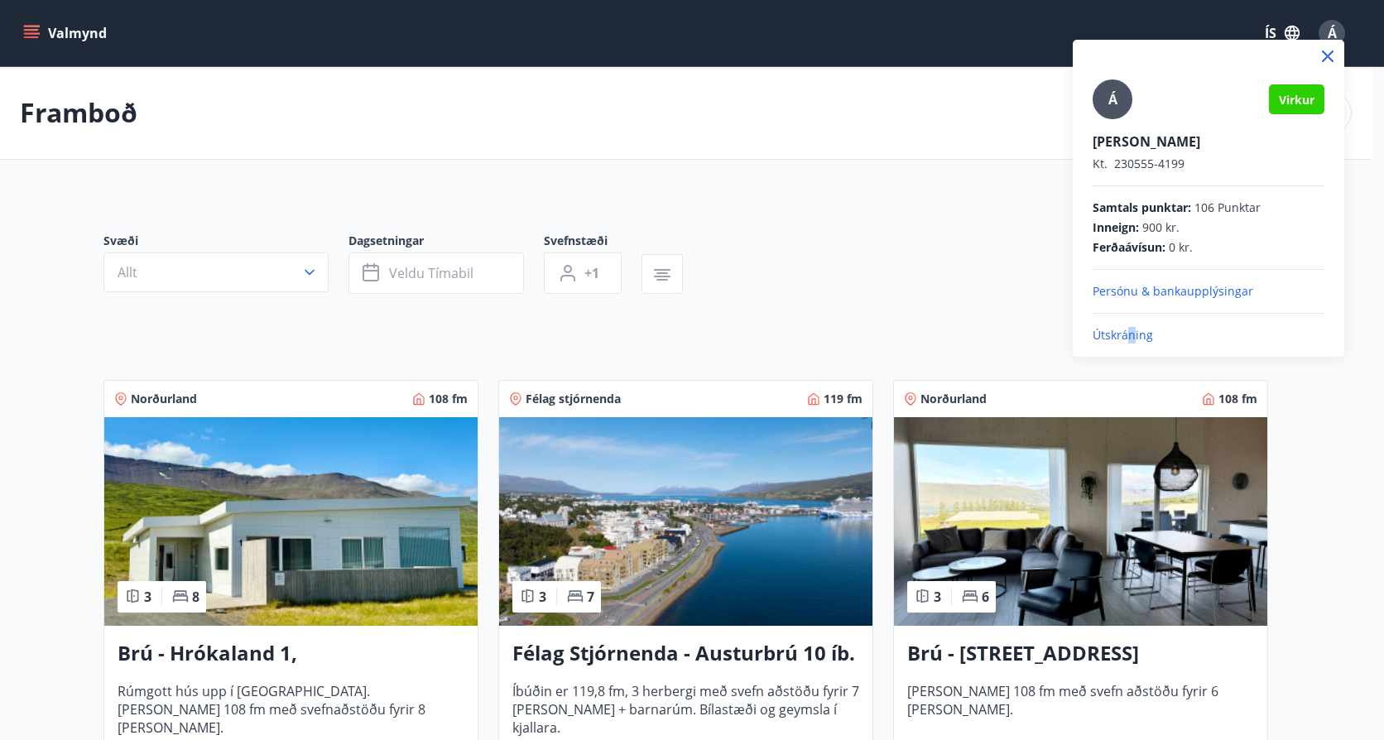
click at [1132, 330] on p "Útskráning" at bounding box center [1209, 335] width 232 height 17
